Goal: Task Accomplishment & Management: Complete application form

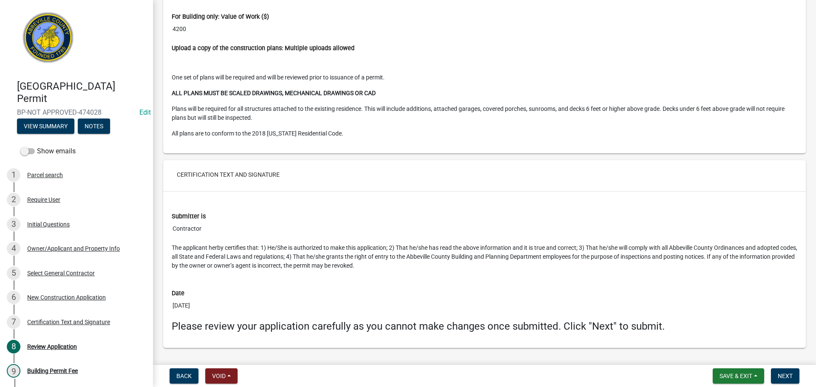
scroll to position [1711, 0]
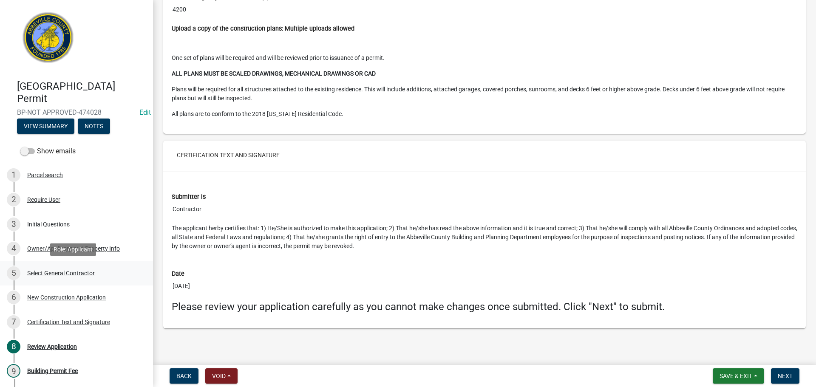
click at [78, 270] on div "Select General Contractor" at bounding box center [61, 273] width 68 height 6
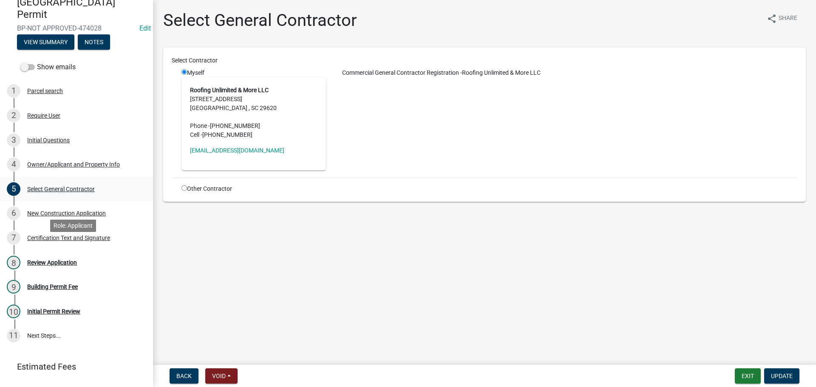
scroll to position [85, 0]
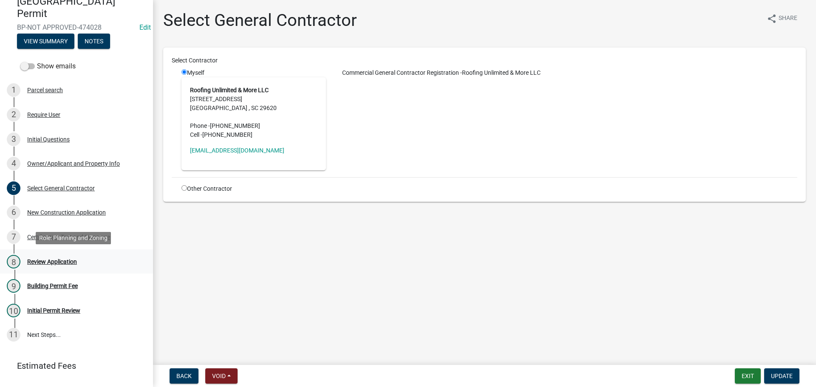
click at [59, 261] on div "Review Application" at bounding box center [52, 262] width 50 height 6
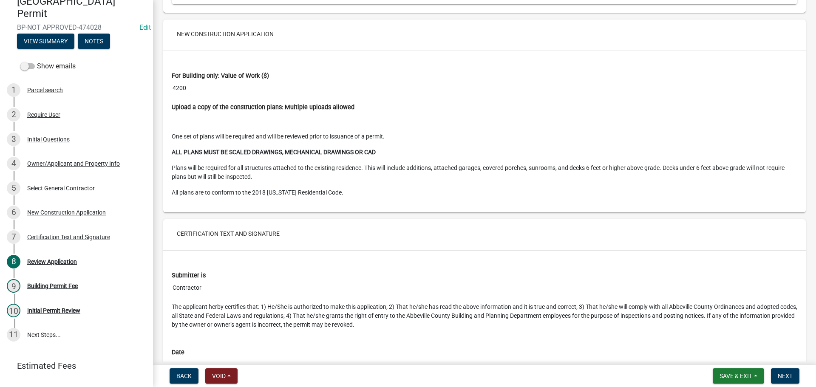
scroll to position [1711, 0]
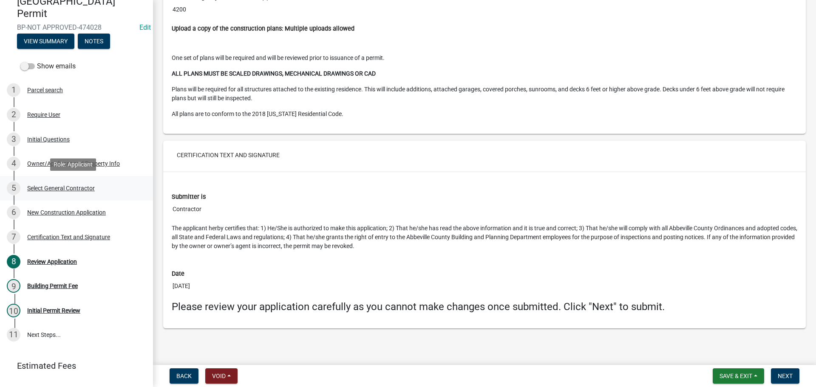
click at [88, 185] on div "Select General Contractor" at bounding box center [61, 188] width 68 height 6
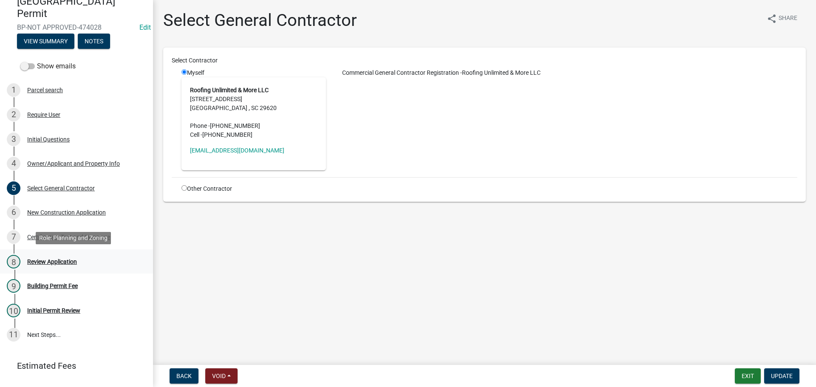
click at [65, 259] on div "Review Application" at bounding box center [52, 262] width 50 height 6
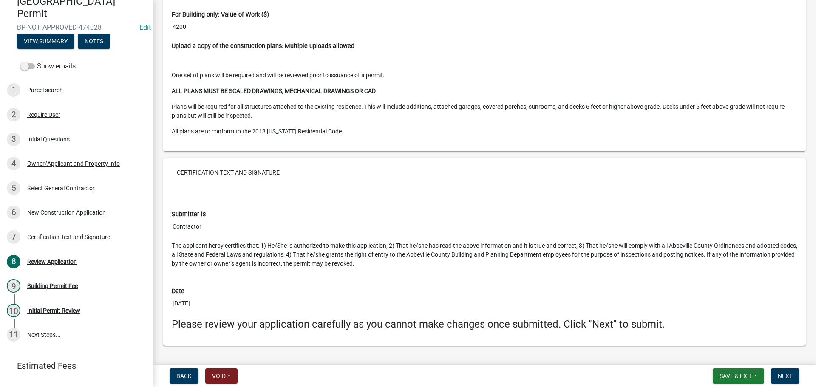
scroll to position [1711, 0]
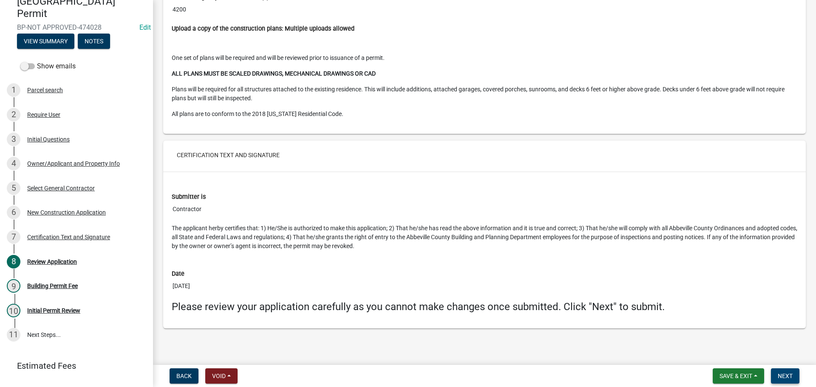
click at [787, 373] on span "Next" at bounding box center [785, 376] width 15 height 7
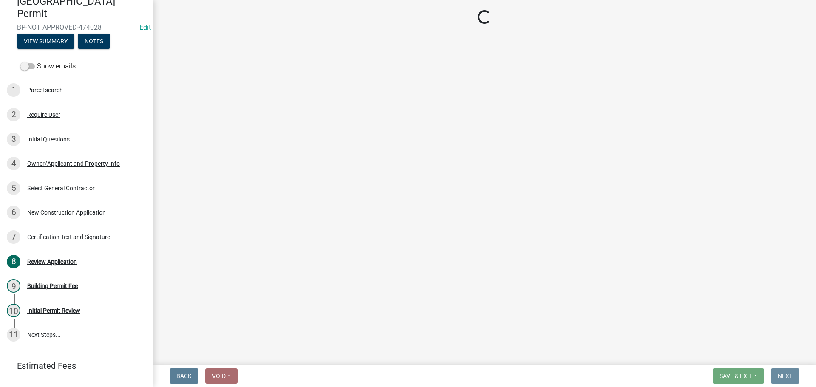
scroll to position [0, 0]
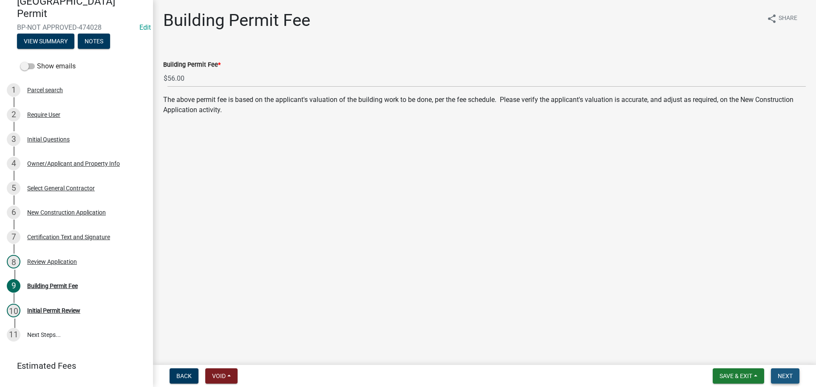
click at [788, 376] on span "Next" at bounding box center [785, 376] width 15 height 7
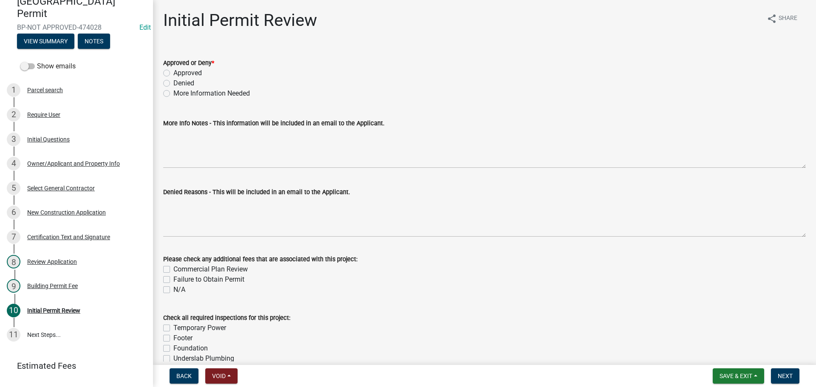
click at [173, 71] on label "Approved" at bounding box center [187, 73] width 28 height 10
click at [173, 71] on input "Approved" at bounding box center [176, 71] width 6 height 6
radio input "true"
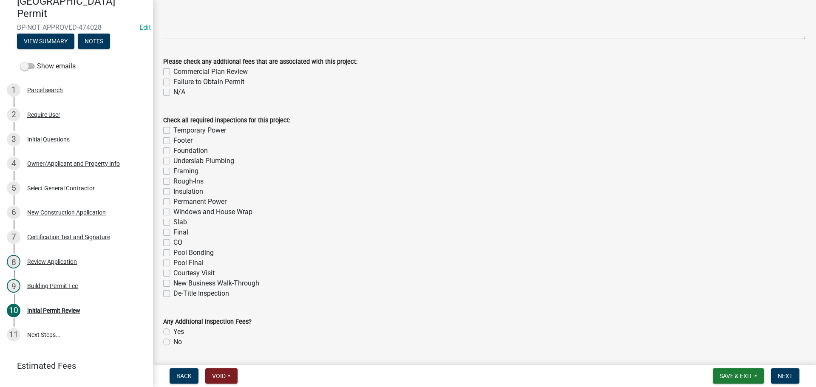
scroll to position [224, 0]
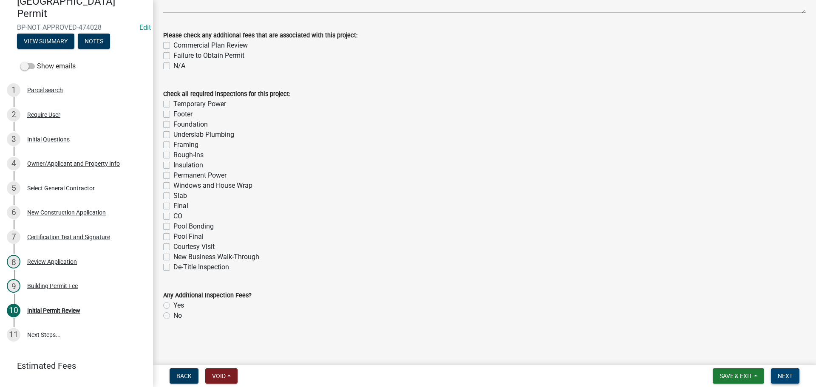
click at [791, 376] on span "Next" at bounding box center [785, 376] width 15 height 7
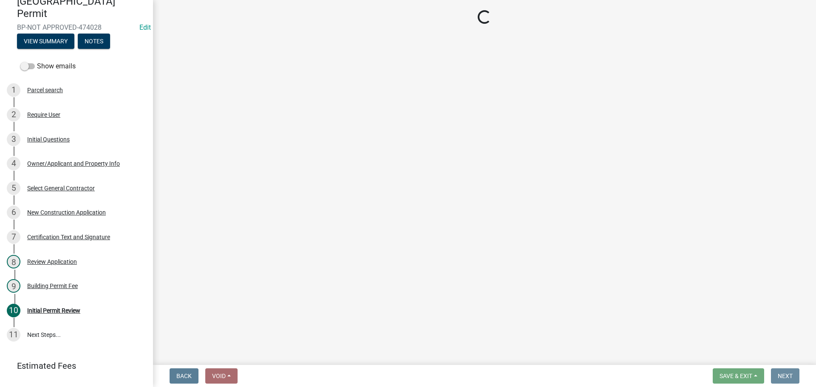
scroll to position [0, 0]
select select "3: 3"
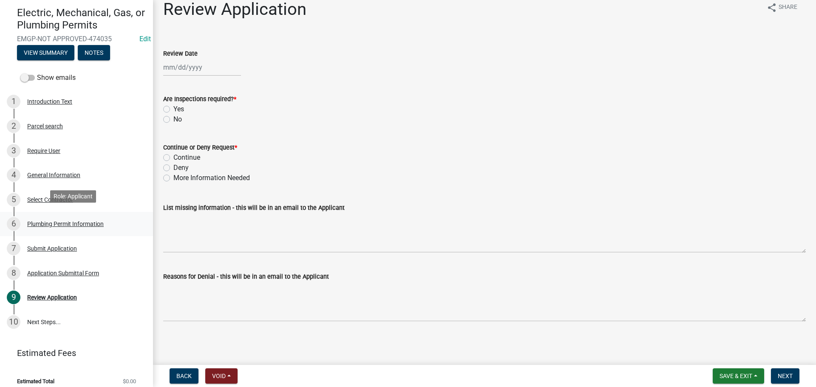
scroll to position [81, 0]
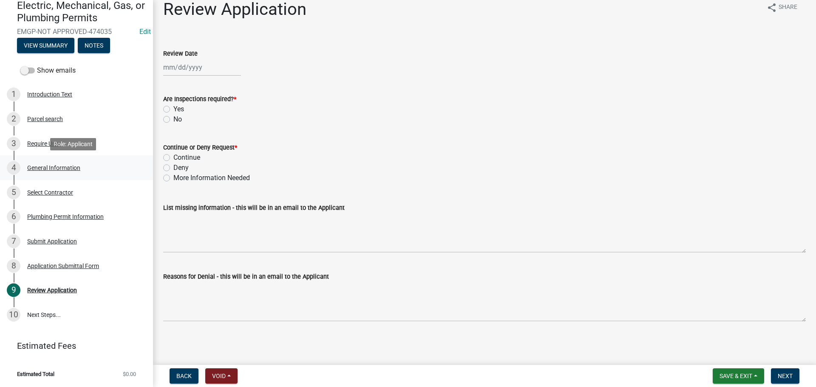
click at [68, 165] on div "General Information" at bounding box center [53, 168] width 53 height 6
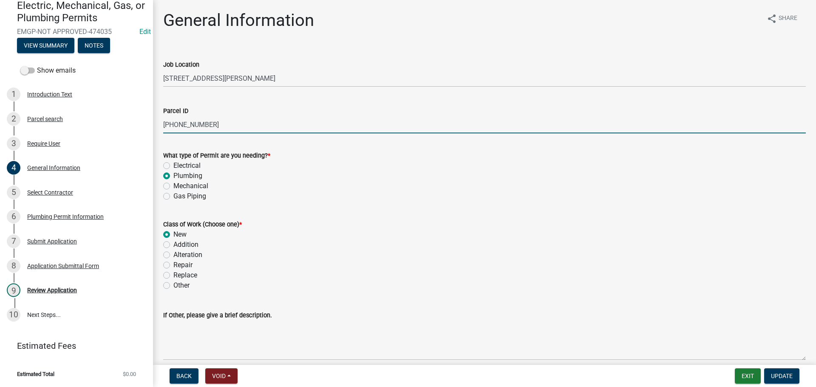
click at [198, 125] on input "[PHONE_NUMBER]" at bounding box center [484, 124] width 643 height 17
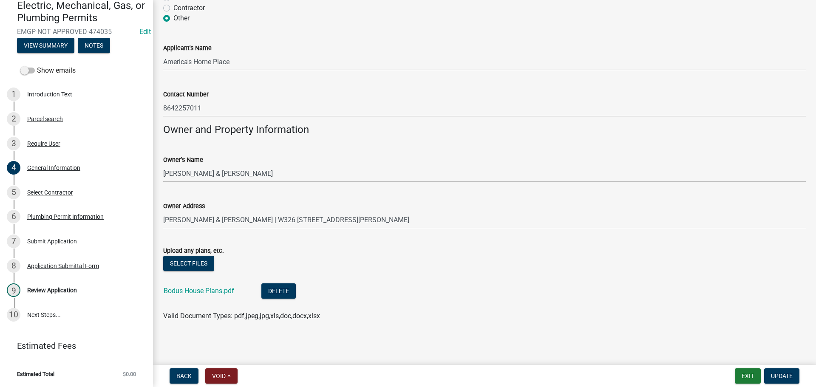
scroll to position [558, 0]
click at [197, 287] on link "Bodus House Plans.pdf" at bounding box center [199, 290] width 71 height 8
click at [67, 187] on div "5 Select Contractor" at bounding box center [73, 193] width 133 height 14
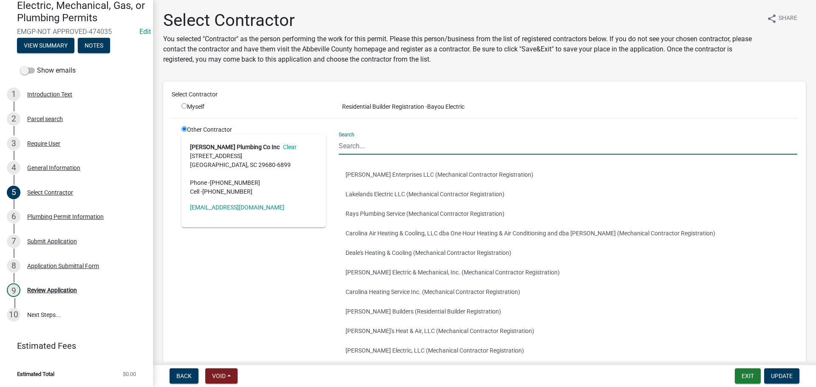
click at [414, 143] on input "Search" at bounding box center [568, 145] width 459 height 17
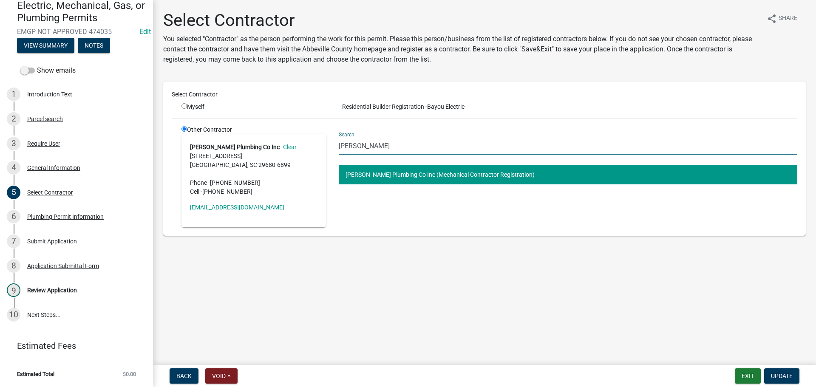
type input "darr"
drag, startPoint x: 367, startPoint y: 145, endPoint x: 324, endPoint y: 144, distance: 42.9
click at [324, 144] on div "Other Contractor Darrell Kellett Plumbing Co Inc Clear 2917 Fork Shoals Rd. Sim…" at bounding box center [489, 176] width 629 height 102
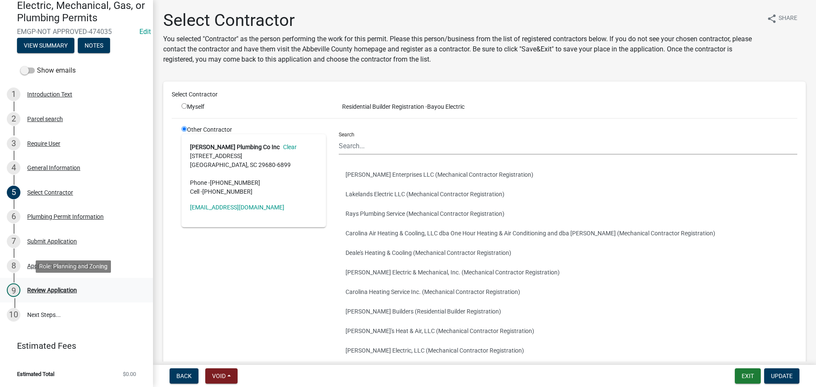
click at [63, 292] on div "Review Application" at bounding box center [52, 290] width 50 height 6
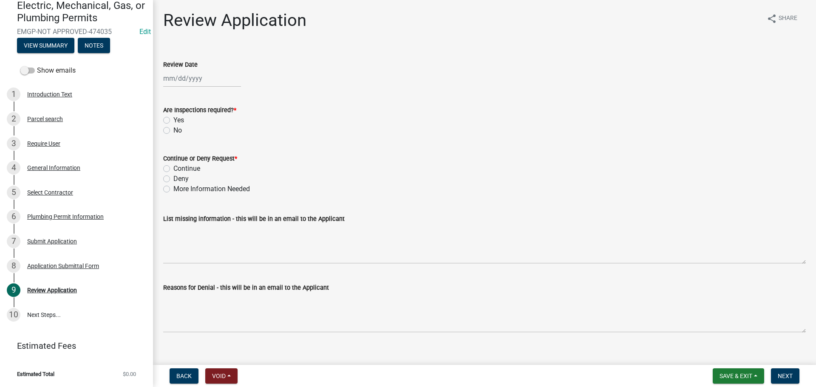
click at [176, 76] on div at bounding box center [202, 78] width 78 height 17
select select "9"
select select "2025"
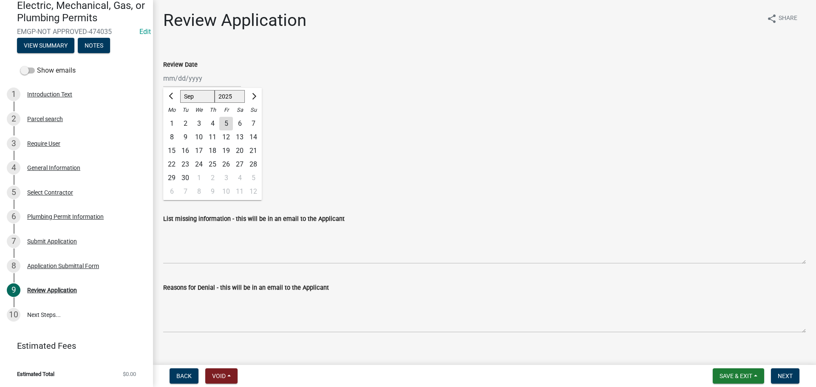
click at [226, 123] on div "5" at bounding box center [226, 124] width 14 height 14
type input "09/05/2025"
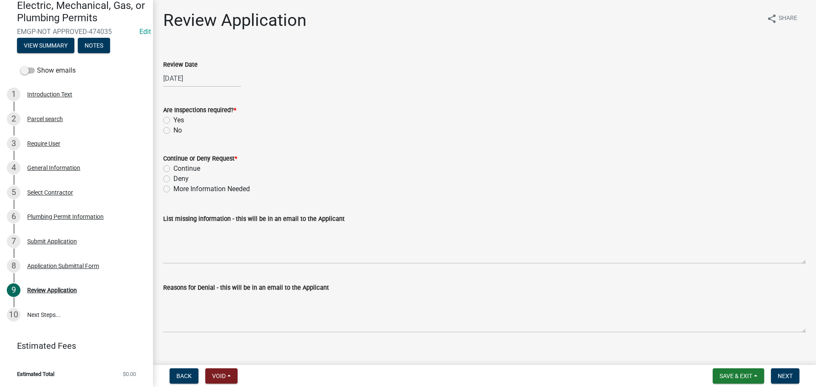
click at [173, 119] on label "Yes" at bounding box center [178, 120] width 11 height 10
click at [173, 119] on input "Yes" at bounding box center [176, 118] width 6 height 6
radio input "true"
click at [173, 169] on label "Continue" at bounding box center [186, 169] width 27 height 10
click at [173, 169] on input "Continue" at bounding box center [176, 167] width 6 height 6
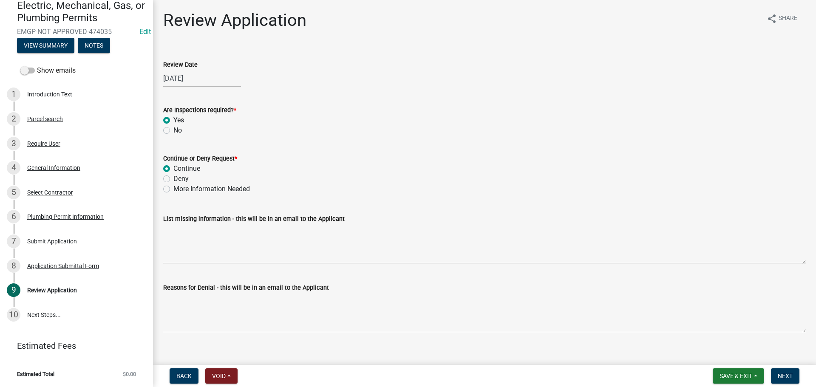
radio input "true"
click at [787, 373] on span "Next" at bounding box center [785, 376] width 15 height 7
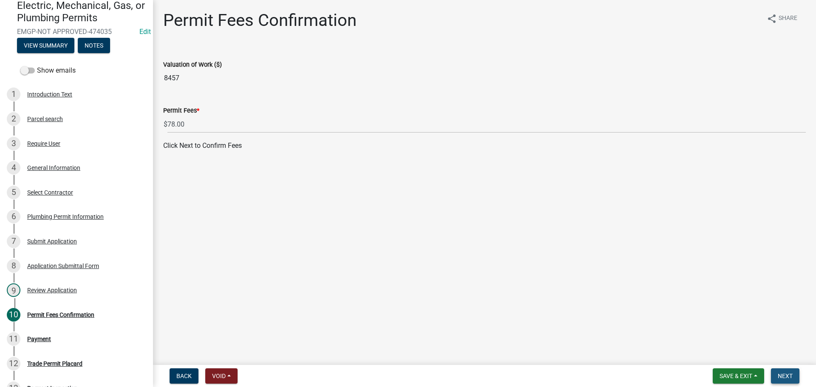
click at [783, 372] on button "Next" at bounding box center [785, 375] width 28 height 15
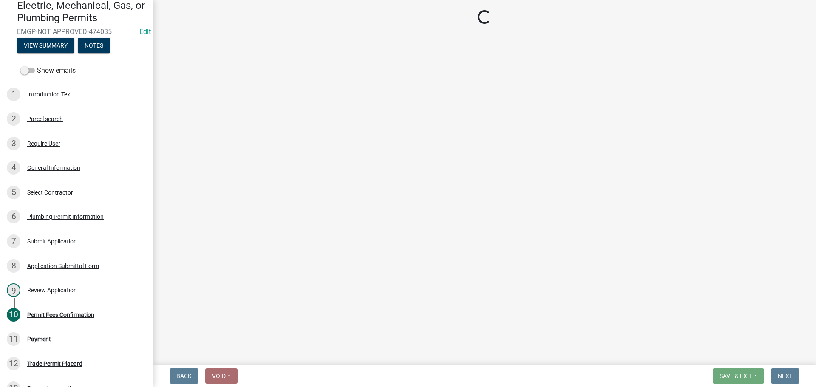
select select "3: 3"
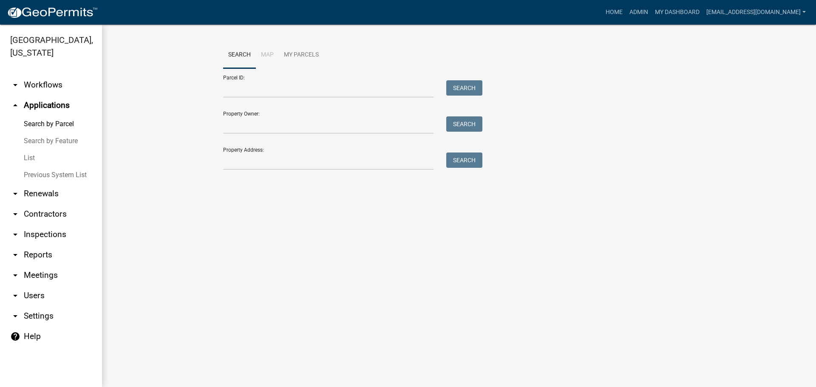
click at [14, 212] on icon "arrow_drop_down" at bounding box center [15, 214] width 10 height 10
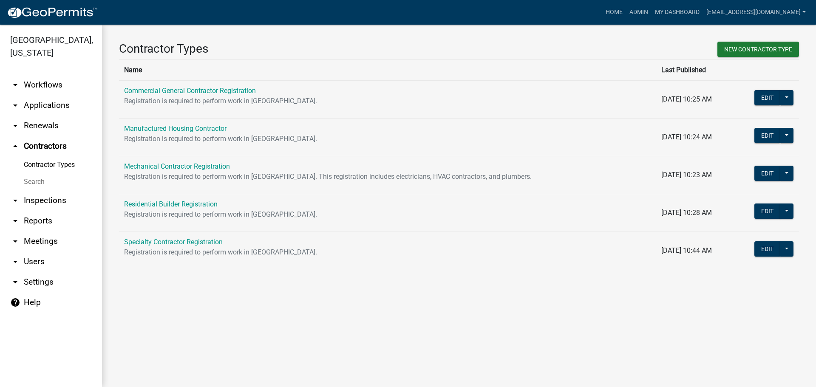
click at [25, 180] on link "Search" at bounding box center [51, 181] width 102 height 17
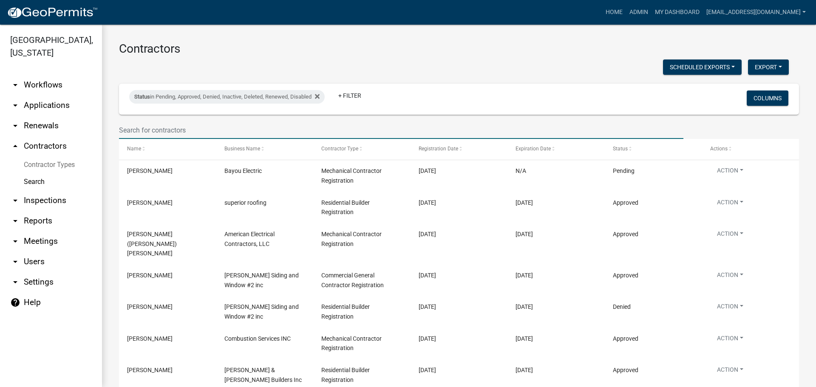
click at [140, 132] on input "text" at bounding box center [401, 130] width 564 height 17
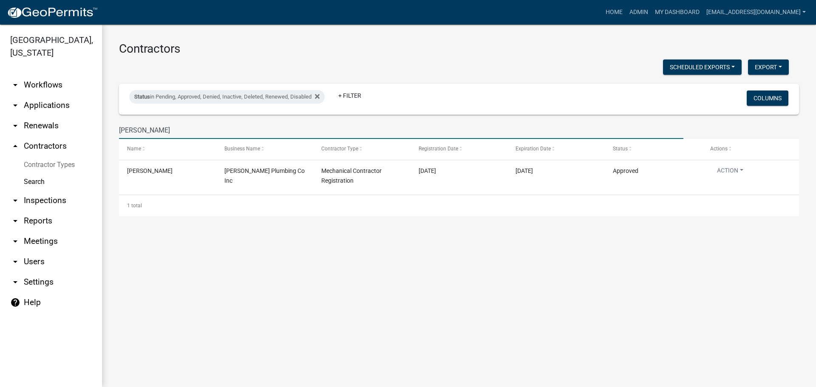
type input "[PERSON_NAME]"
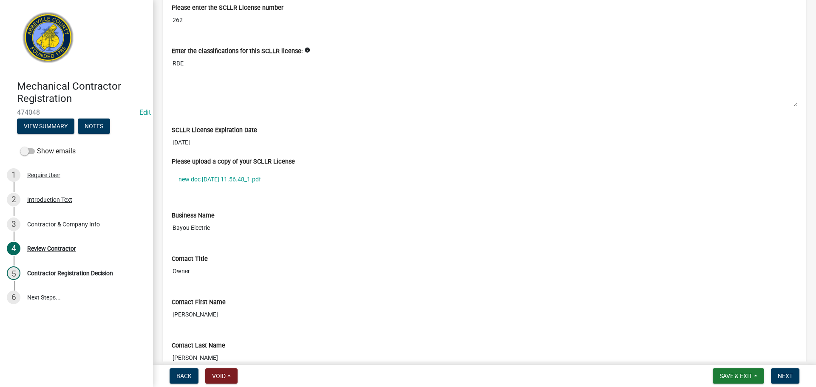
scroll to position [340, 0]
click at [228, 173] on link "new doc 25-7-14 11.56.48_1.pdf" at bounding box center [485, 179] width 626 height 20
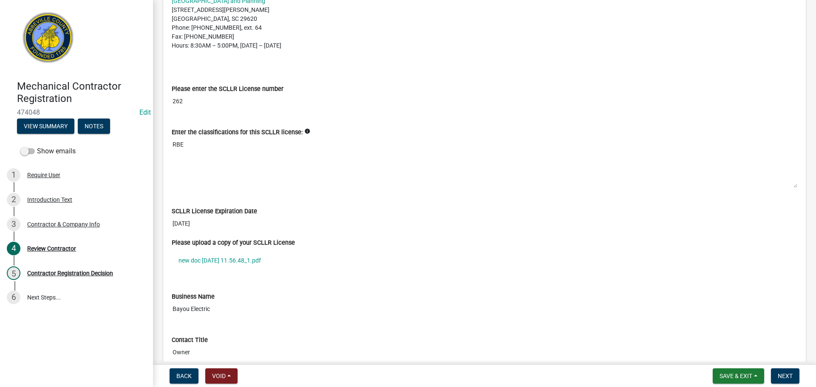
scroll to position [292, 0]
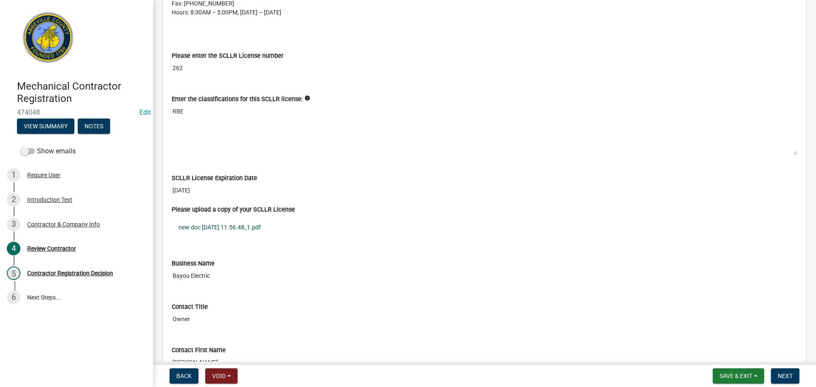
click at [242, 223] on link "new doc 25-7-14 11.56.48_1.pdf" at bounding box center [485, 228] width 626 height 20
click at [184, 65] on input "262" at bounding box center [485, 68] width 626 height 16
click at [179, 67] on input "262" at bounding box center [485, 68] width 626 height 16
click at [177, 68] on input "262" at bounding box center [485, 68] width 626 height 16
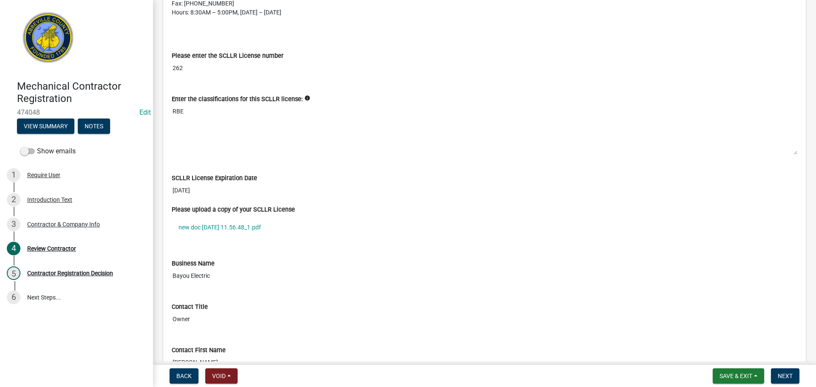
click at [177, 68] on input "262" at bounding box center [485, 68] width 626 height 16
click at [368, 110] on textarea "RBE" at bounding box center [485, 129] width 626 height 51
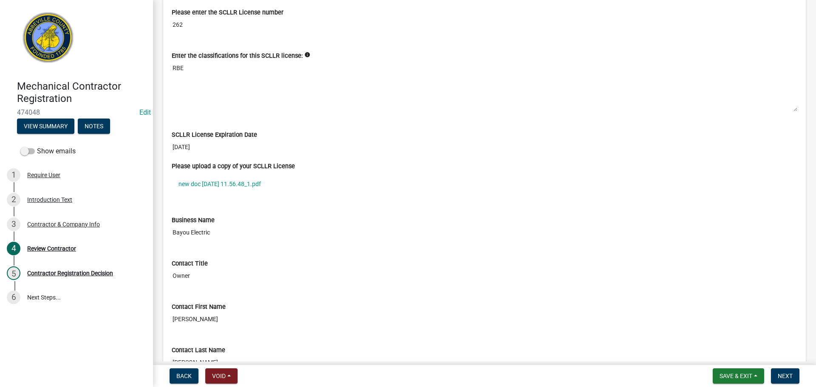
scroll to position [340, 0]
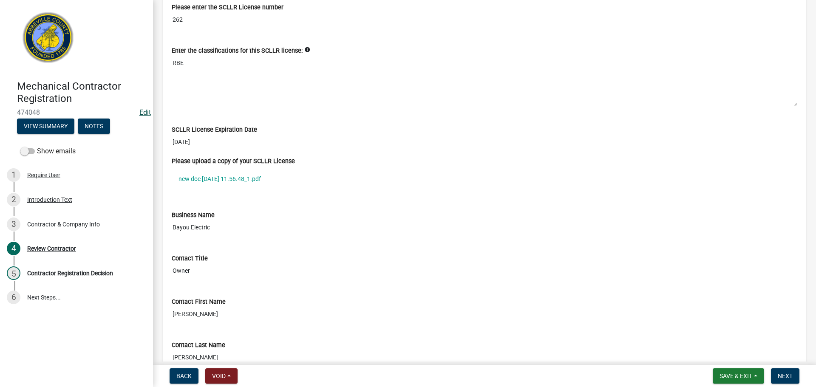
click at [143, 111] on link "Edit" at bounding box center [144, 112] width 11 height 8
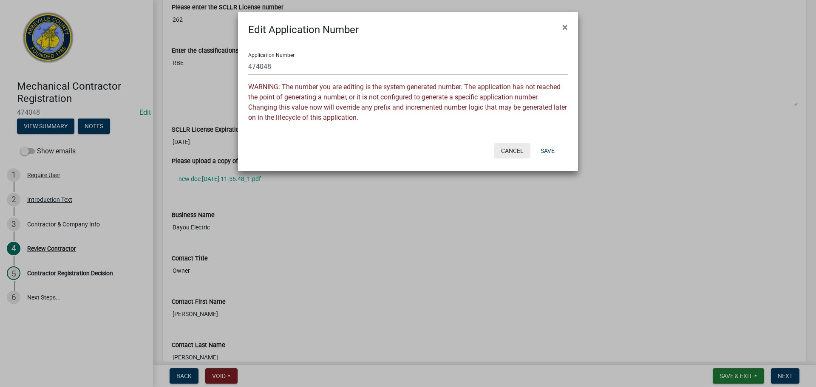
click at [513, 146] on button "Cancel" at bounding box center [512, 150] width 36 height 15
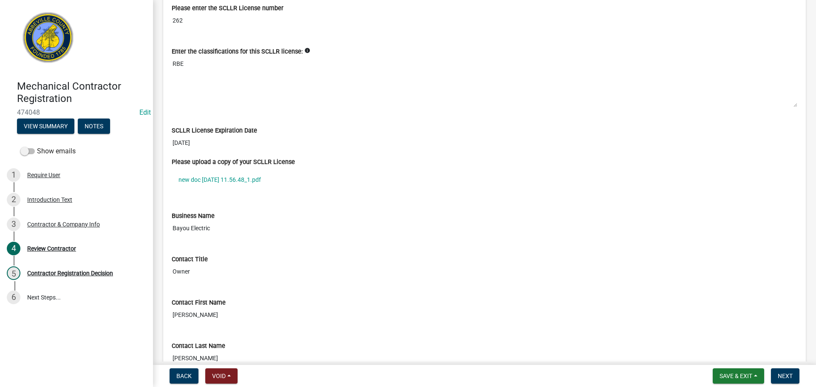
scroll to position [207, 0]
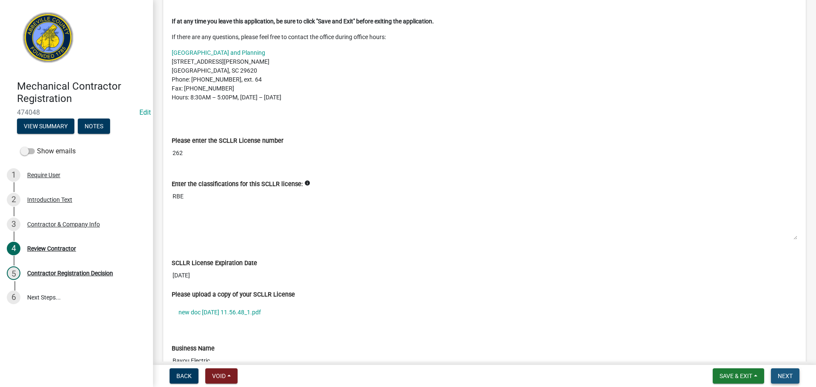
click at [788, 376] on span "Next" at bounding box center [785, 376] width 15 height 7
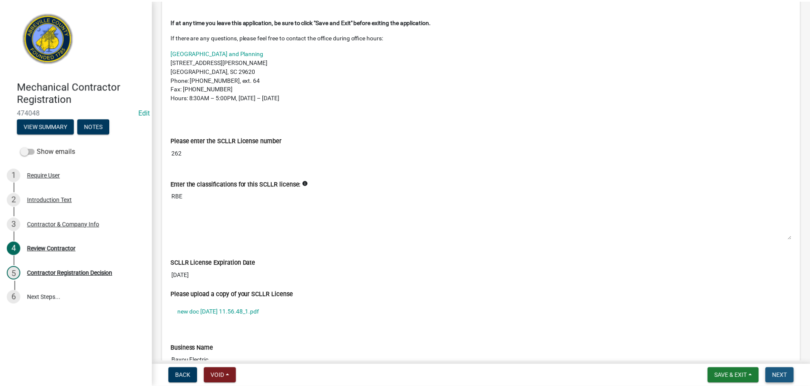
scroll to position [0, 0]
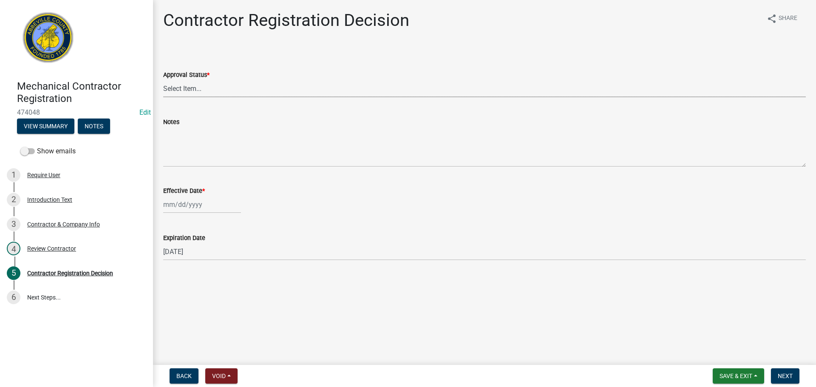
click at [251, 81] on select "Select Item... Approved Denied" at bounding box center [484, 88] width 643 height 17
click at [163, 80] on select "Select Item... Approved Denied" at bounding box center [484, 88] width 643 height 17
select select "4b86b809-39dd-4c68-9f3d-fdb3e7050482"
click at [191, 201] on div at bounding box center [202, 204] width 78 height 17
select select "9"
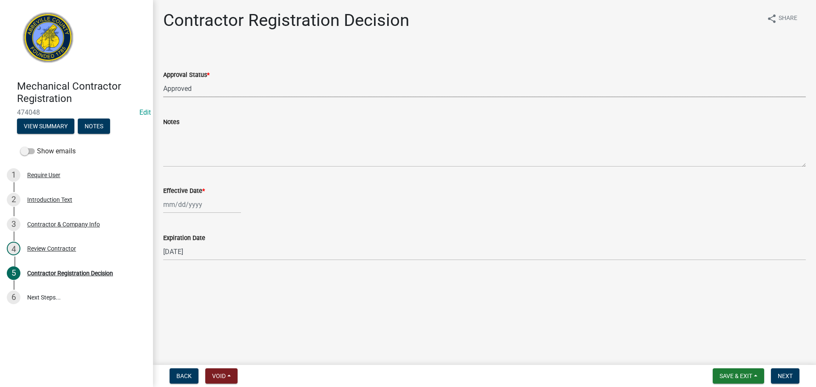
select select "2025"
click at [229, 254] on div "5" at bounding box center [226, 250] width 14 height 14
type input "09/05/2025"
click at [787, 371] on button "Next" at bounding box center [785, 375] width 28 height 15
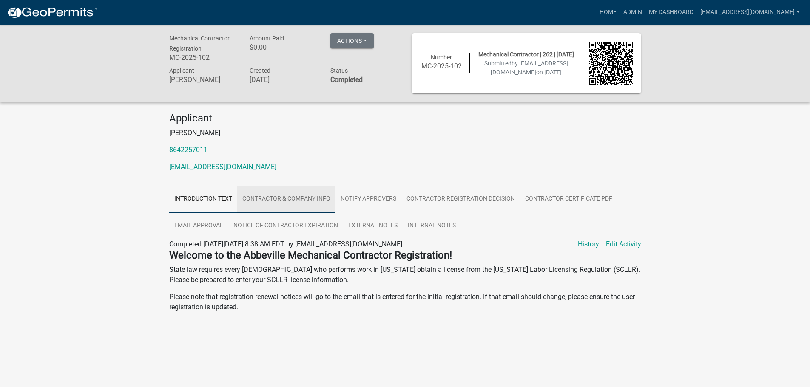
click at [298, 201] on link "Contractor & Company Info" at bounding box center [286, 199] width 98 height 27
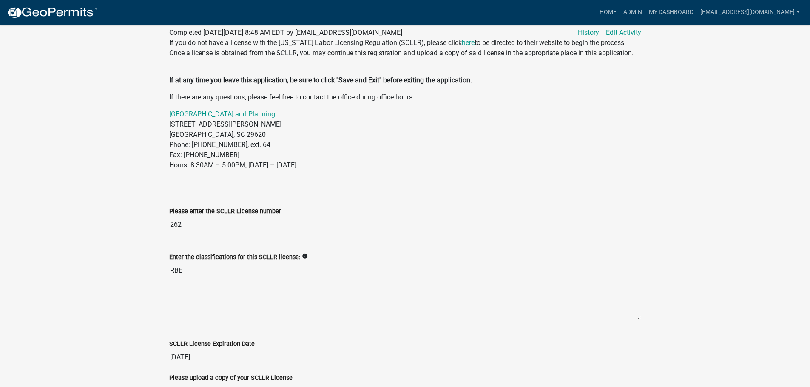
scroll to position [212, 0]
click at [242, 214] on label "Please enter the SCLLR License number" at bounding box center [225, 211] width 112 height 6
click at [242, 222] on input "262" at bounding box center [405, 223] width 472 height 17
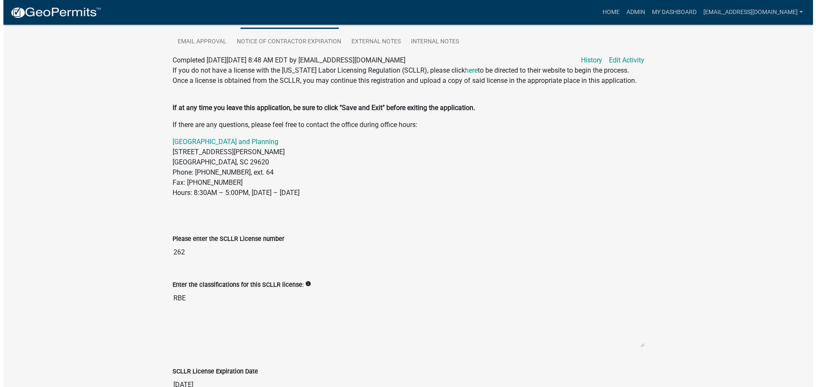
scroll to position [170, 0]
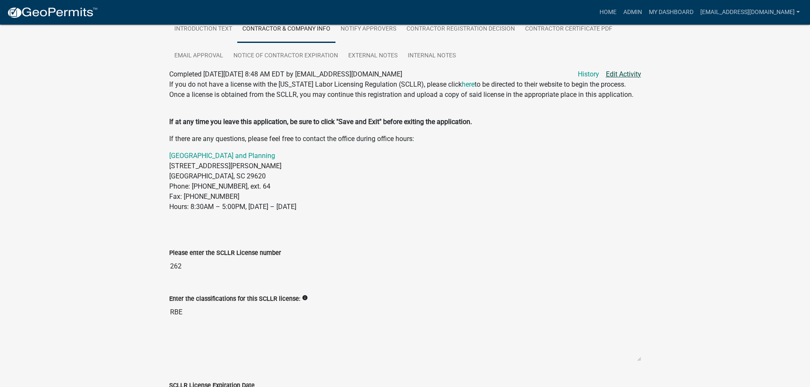
click at [632, 77] on link "Edit Activity" at bounding box center [623, 74] width 35 height 10
click at [623, 75] on link "Edit Activity" at bounding box center [623, 74] width 35 height 10
select select "SC"
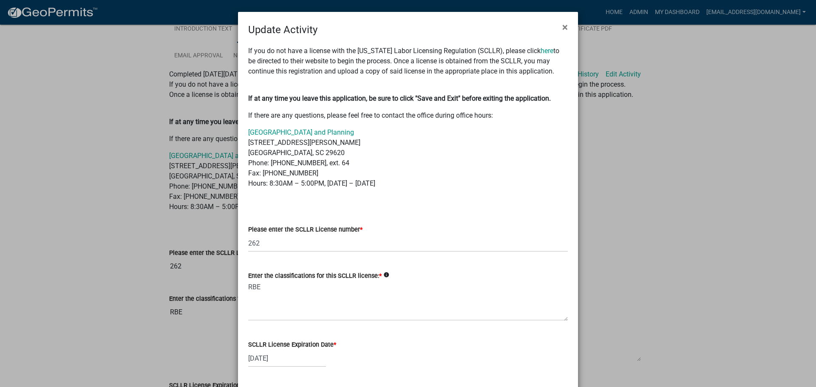
select select "SC"
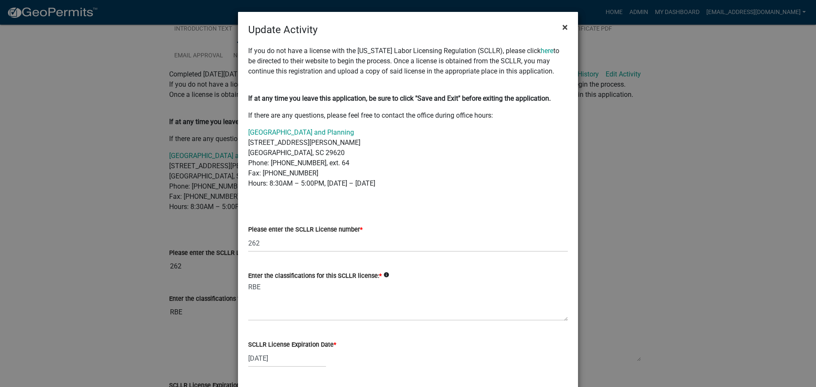
click at [564, 27] on span "×" at bounding box center [565, 27] width 6 height 12
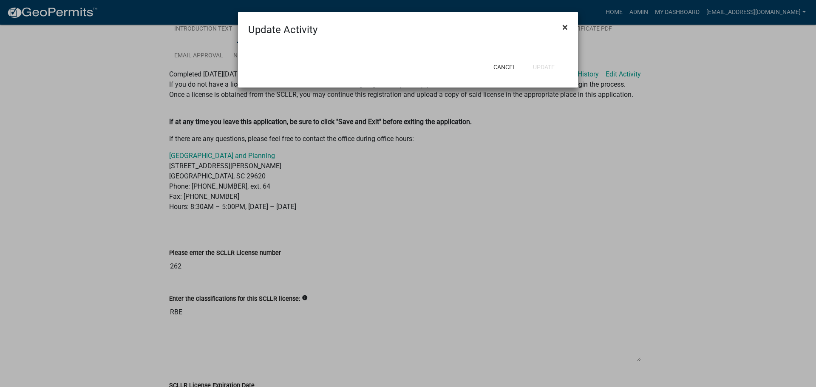
click at [566, 25] on span "×" at bounding box center [565, 27] width 6 height 12
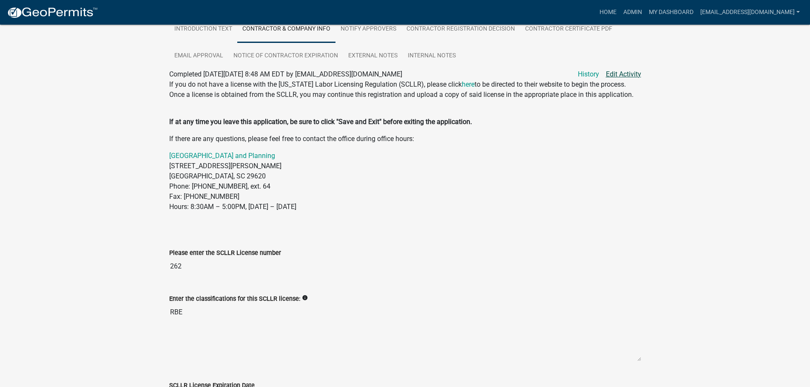
click at [622, 76] on link "Edit Activity" at bounding box center [623, 74] width 35 height 10
select select "SC"
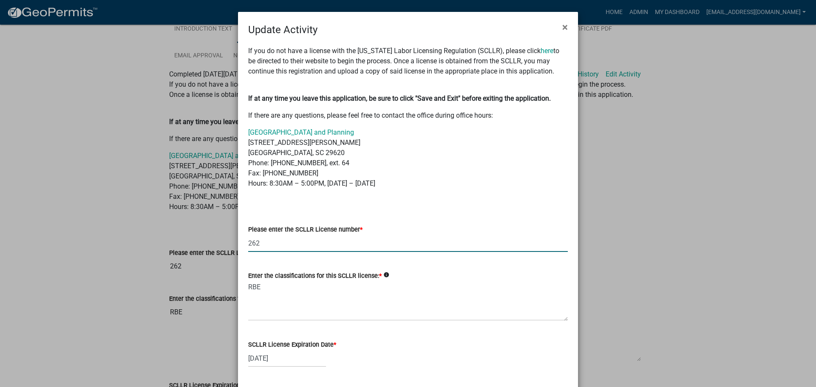
click at [253, 242] on input "262" at bounding box center [408, 243] width 320 height 17
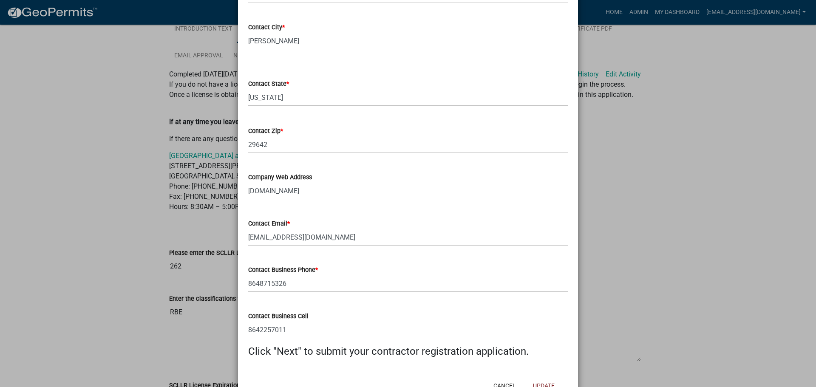
scroll to position [767, 0]
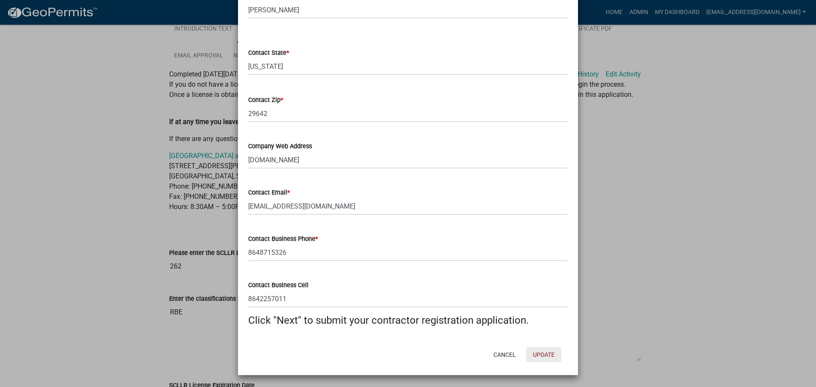
type input "2662"
click at [537, 354] on button "Update" at bounding box center [543, 354] width 35 height 15
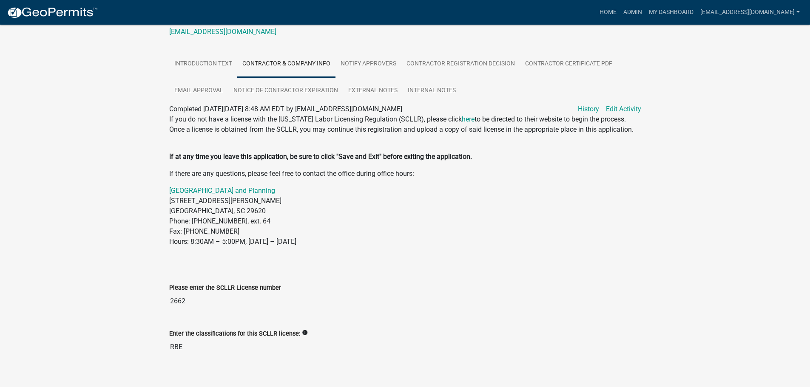
scroll to position [0, 0]
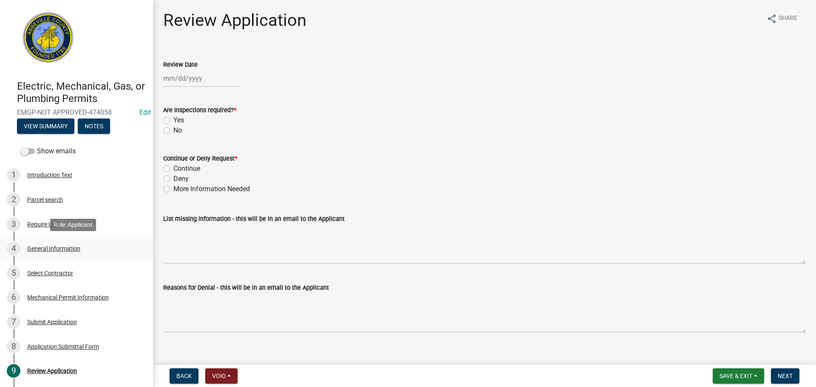
click at [75, 249] on div "General Information" at bounding box center [53, 249] width 53 height 6
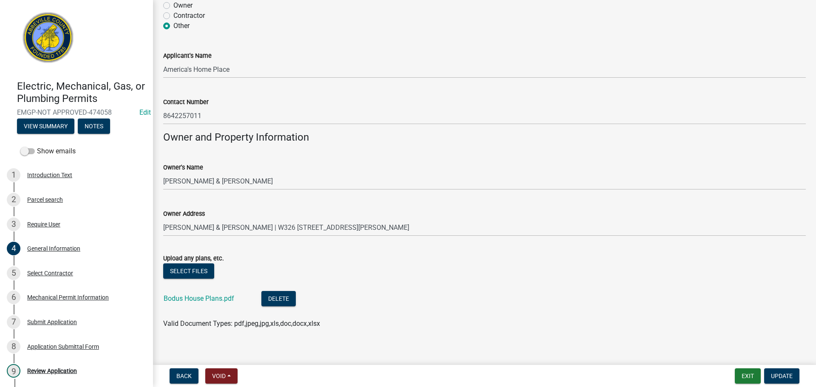
scroll to position [558, 0]
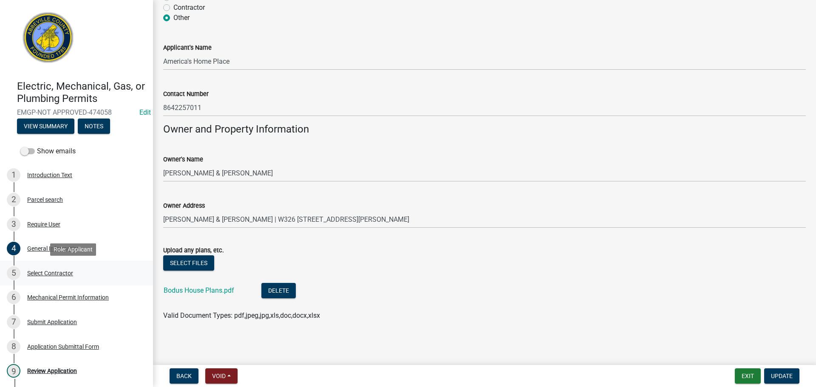
click at [40, 268] on div "5 Select Contractor" at bounding box center [73, 273] width 133 height 14
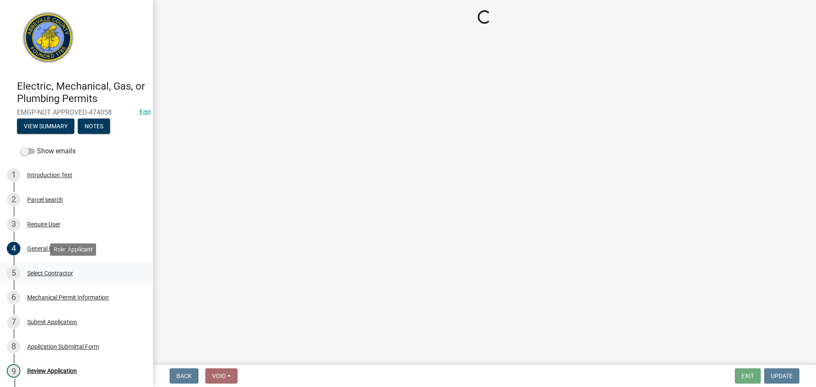
scroll to position [0, 0]
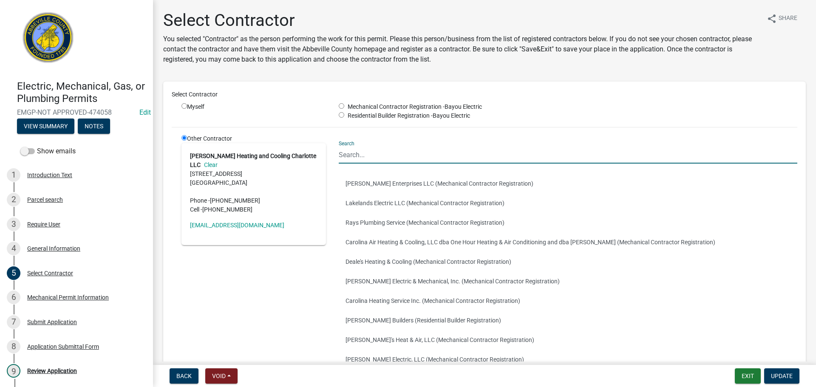
click at [382, 156] on input "Search" at bounding box center [568, 154] width 459 height 17
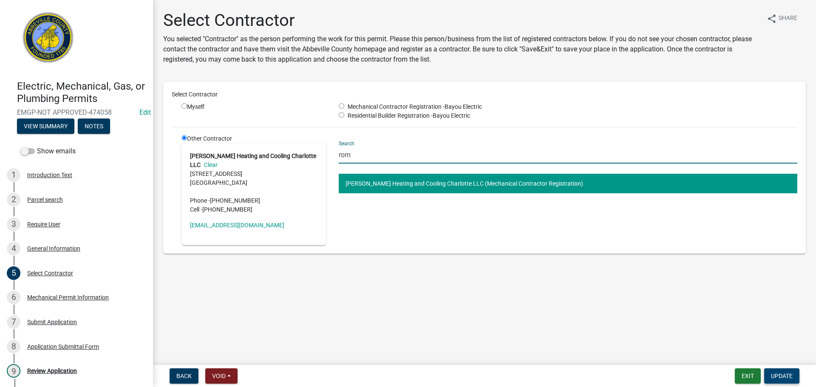
type input "rom"
click at [785, 374] on span "Update" at bounding box center [782, 376] width 22 height 7
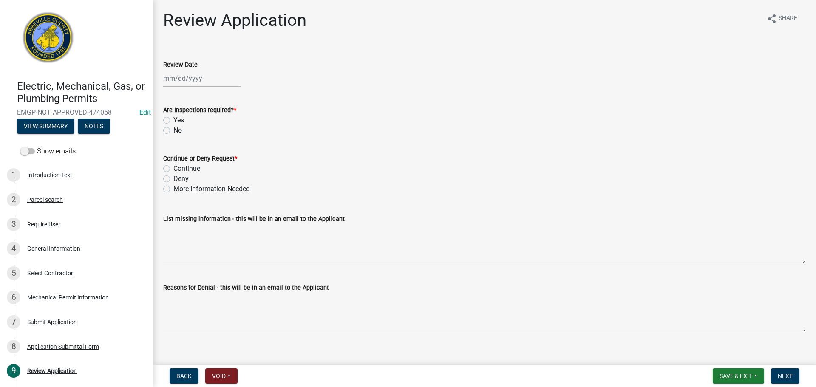
click at [182, 77] on div at bounding box center [202, 78] width 78 height 17
select select "9"
select select "2025"
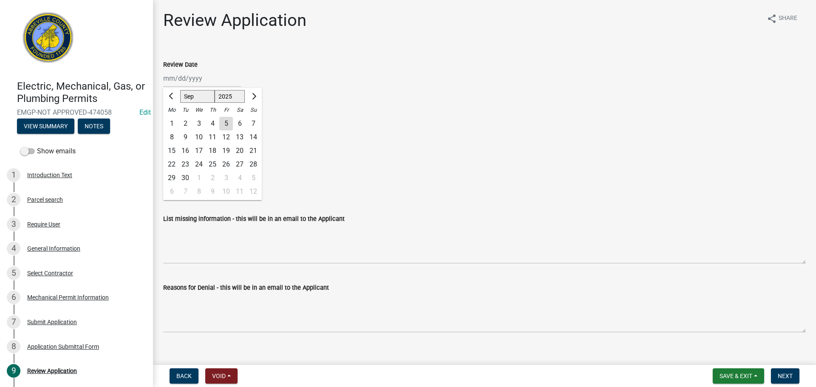
click at [230, 125] on div "5" at bounding box center [226, 124] width 14 height 14
type input "09/05/2025"
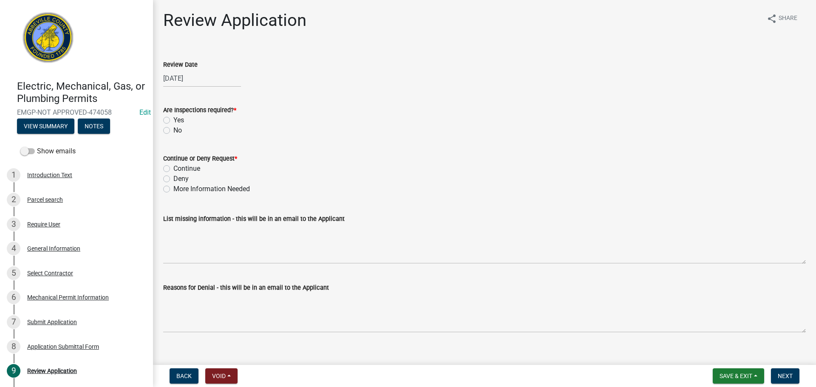
click at [173, 119] on label "Yes" at bounding box center [178, 120] width 11 height 10
click at [173, 119] on input "Yes" at bounding box center [176, 118] width 6 height 6
radio input "true"
click at [173, 168] on label "Continue" at bounding box center [186, 169] width 27 height 10
click at [173, 168] on input "Continue" at bounding box center [176, 167] width 6 height 6
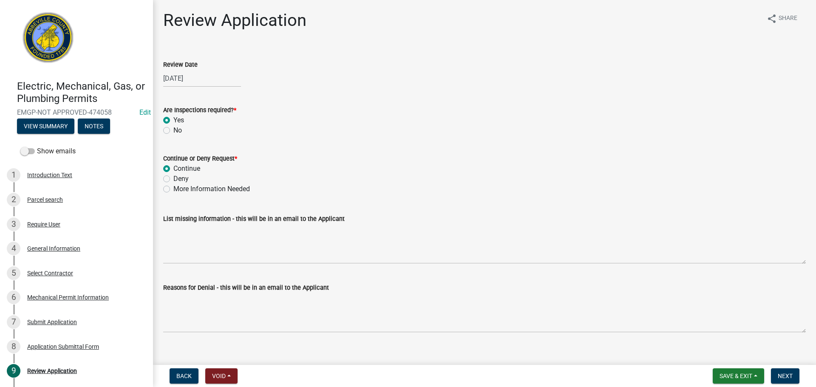
radio input "true"
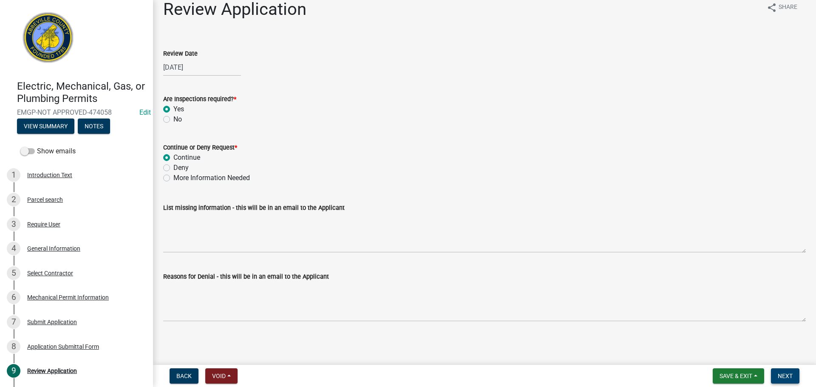
click at [784, 376] on span "Next" at bounding box center [785, 376] width 15 height 7
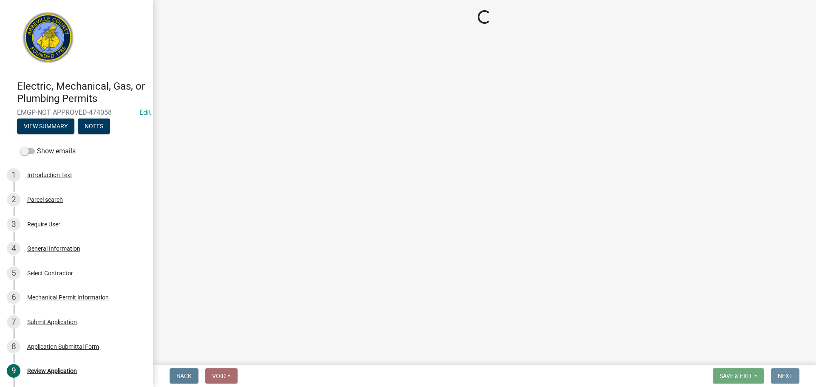
scroll to position [0, 0]
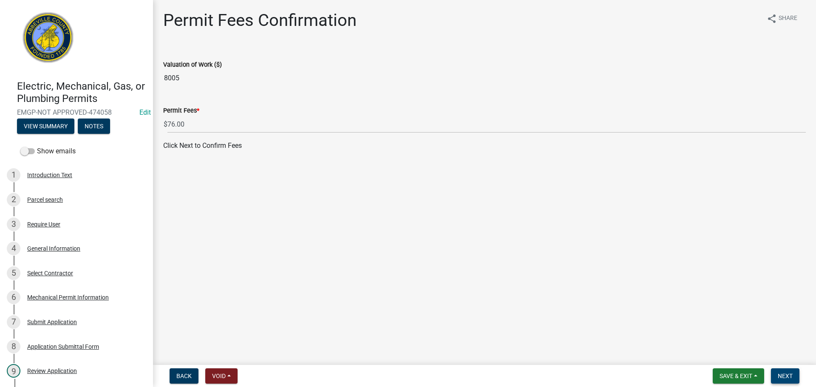
click at [787, 373] on span "Next" at bounding box center [785, 376] width 15 height 7
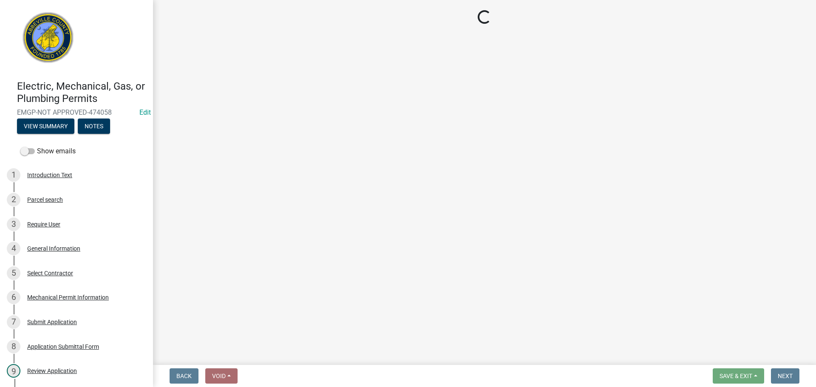
select select "3: 3"
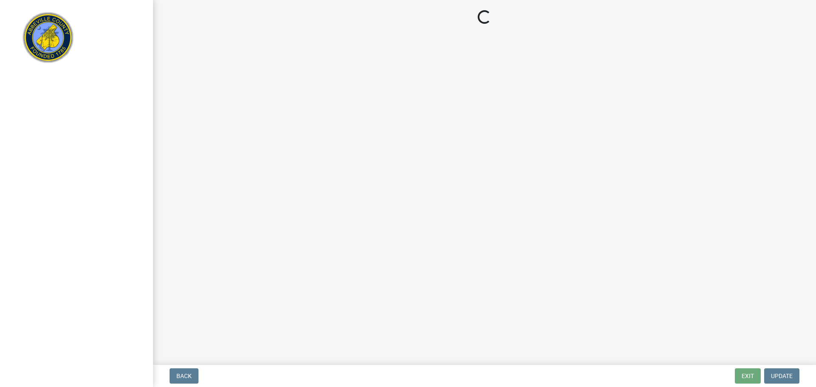
select select "3: 3"
